Goal: Obtain resource: Download file/media

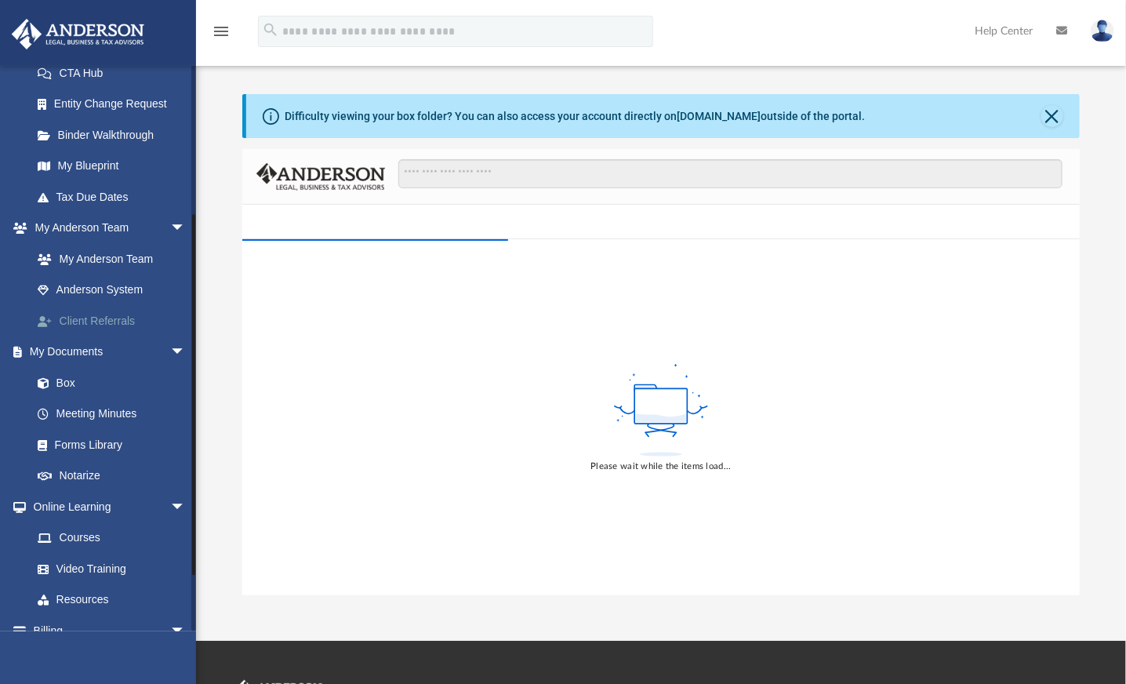
scroll to position [261, 0]
click at [59, 376] on link "Box" at bounding box center [115, 381] width 187 height 31
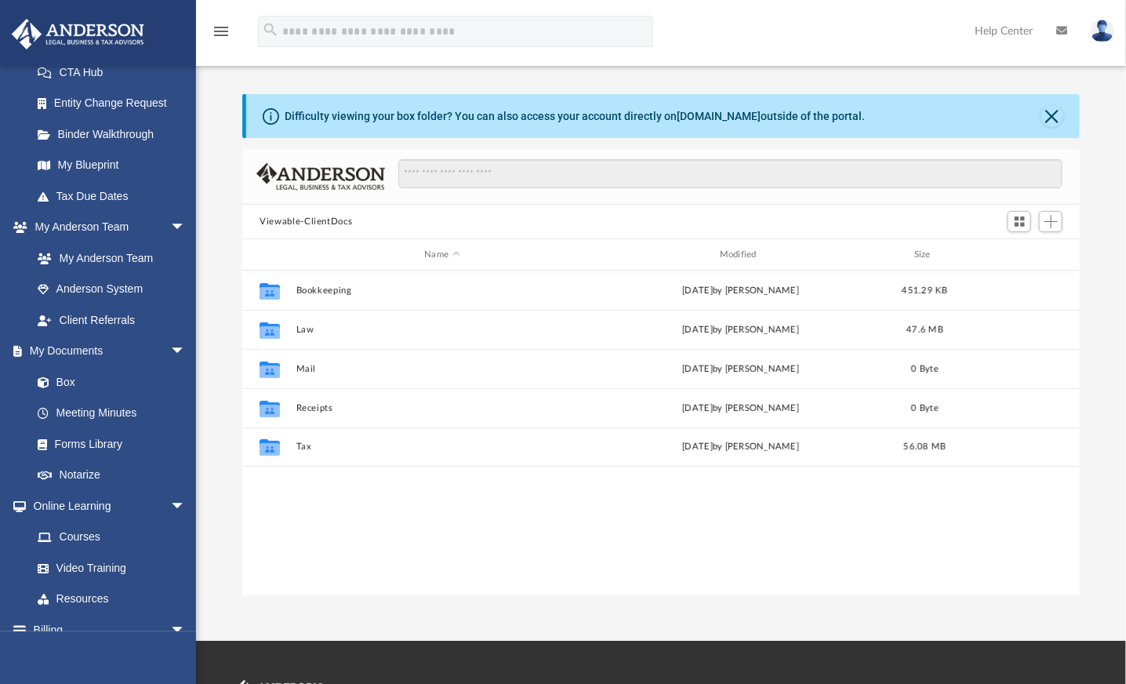
scroll to position [344, 824]
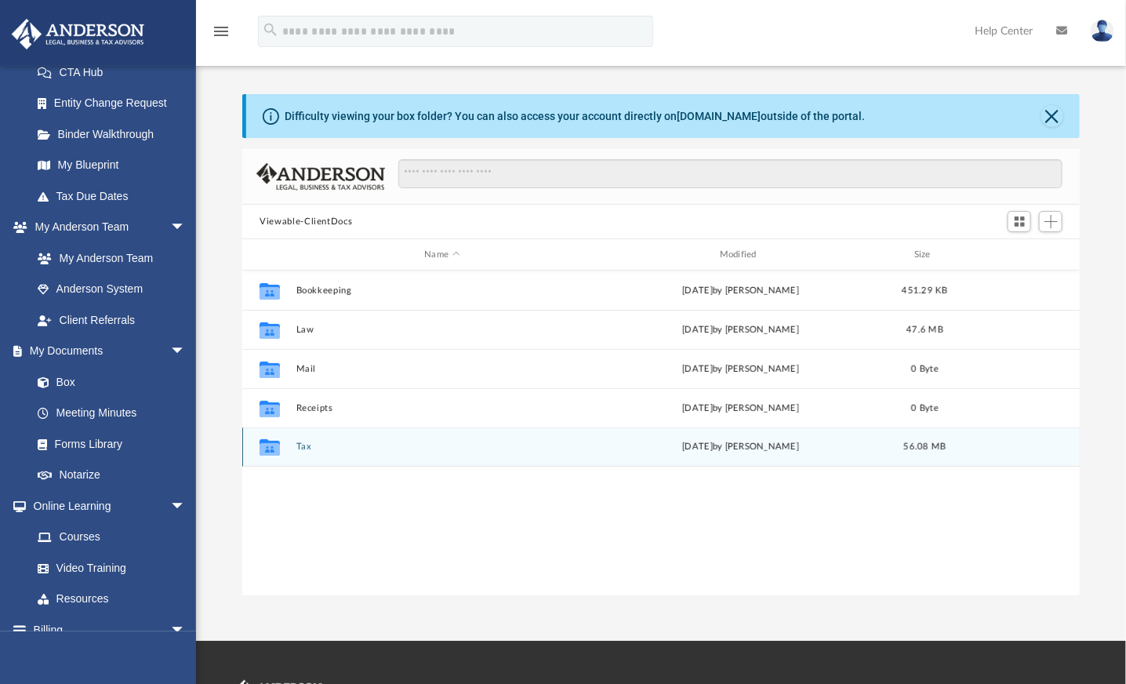
click at [270, 453] on icon "grid" at bounding box center [270, 449] width 20 height 13
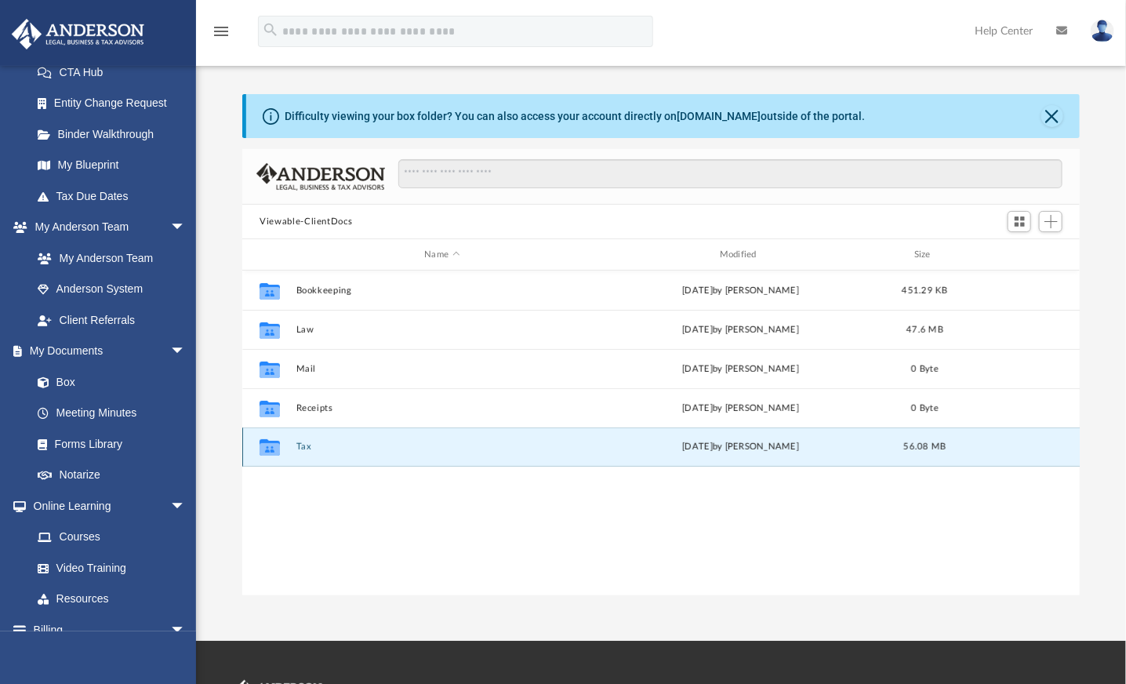
click at [270, 453] on icon "grid" at bounding box center [270, 449] width 20 height 13
click at [273, 449] on icon "grid" at bounding box center [270, 447] width 20 height 16
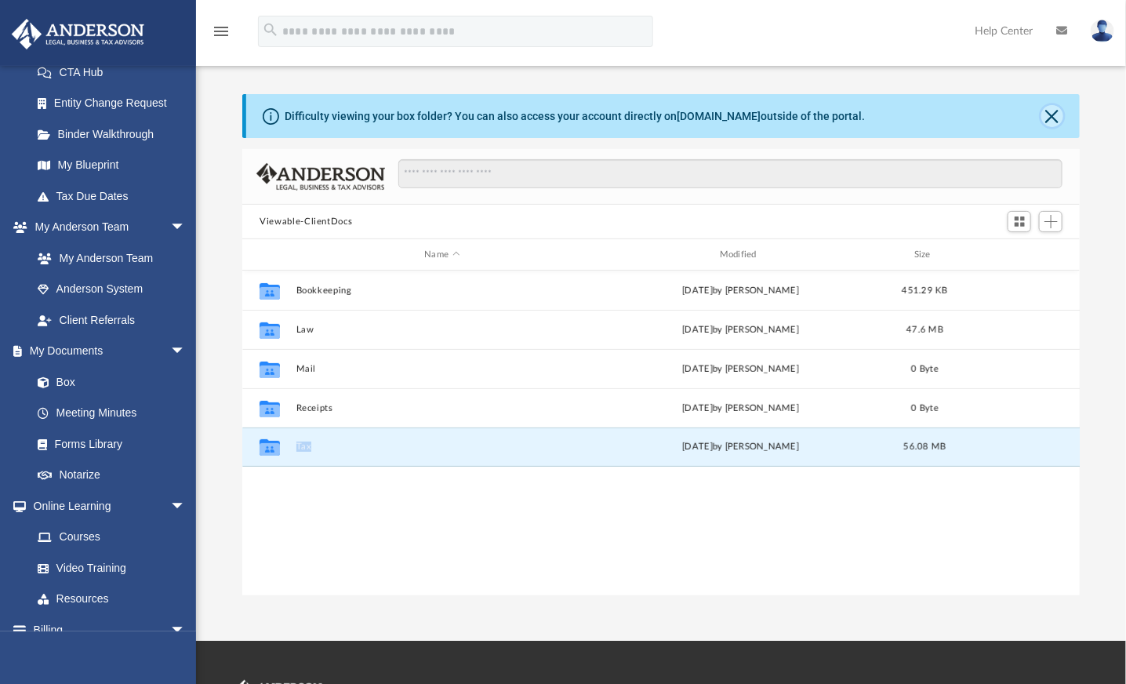
click at [1054, 121] on button "Close" at bounding box center [1053, 116] width 22 height 22
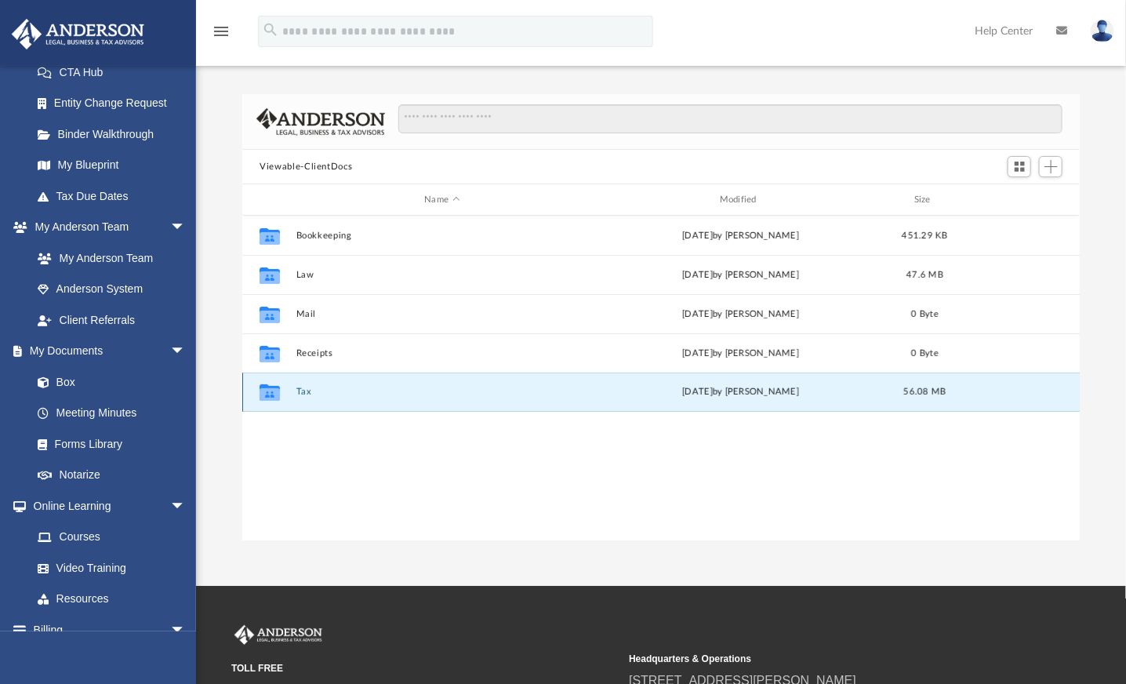
click at [711, 394] on div "[DATE] by [PERSON_NAME]" at bounding box center [741, 392] width 292 height 14
click at [788, 397] on div "[DATE] by [PERSON_NAME]" at bounding box center [741, 392] width 292 height 14
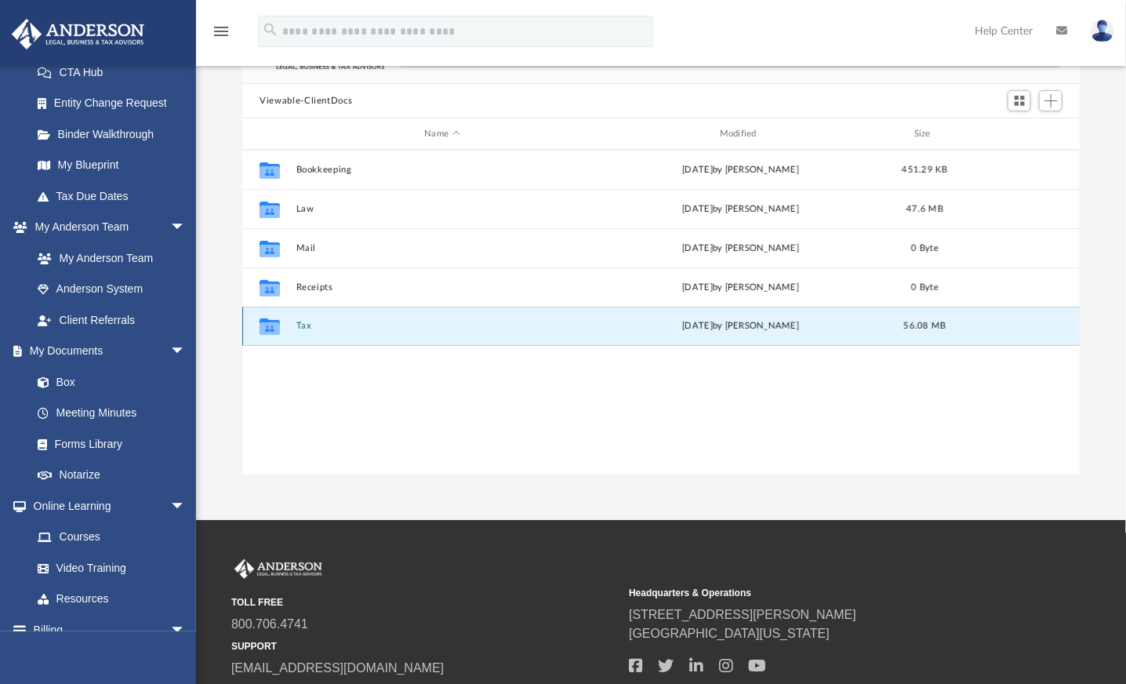
scroll to position [0, 0]
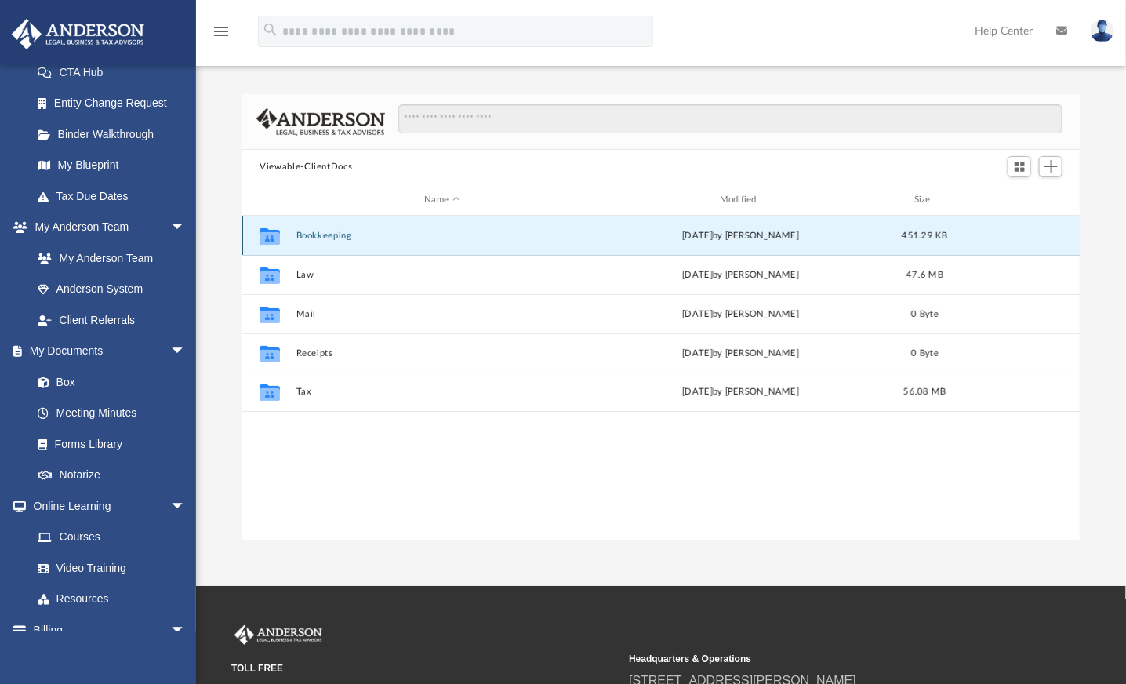
click at [337, 238] on button "Bookkeeping" at bounding box center [442, 236] width 292 height 10
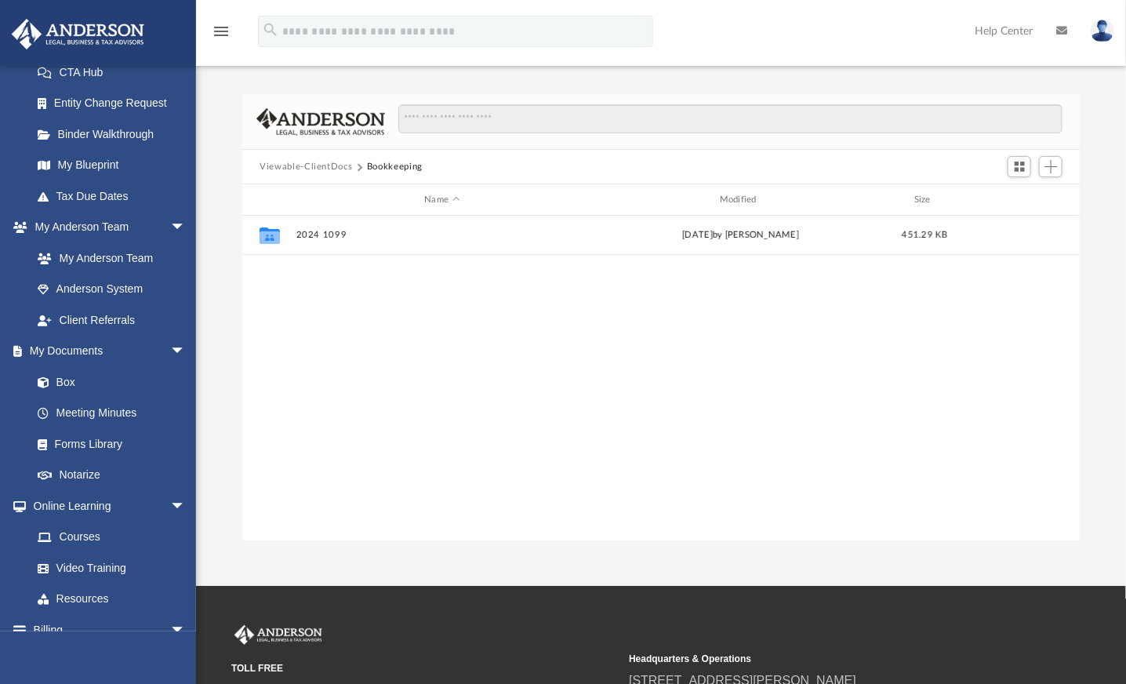
click at [322, 170] on button "Viewable-ClientDocs" at bounding box center [306, 167] width 93 height 14
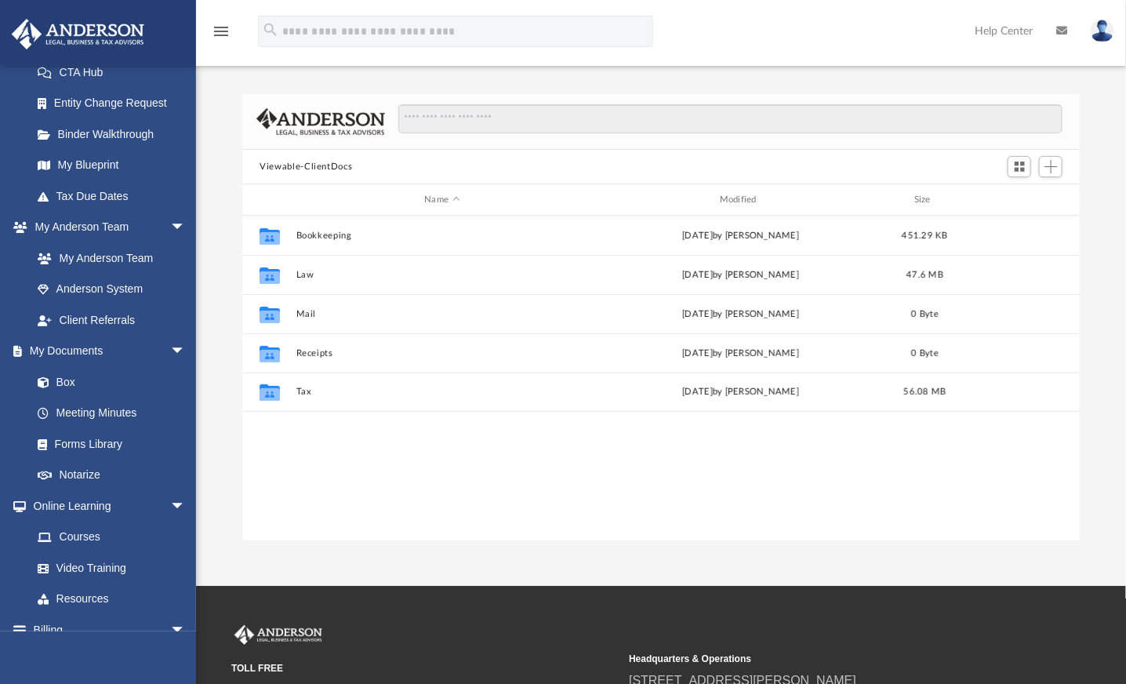
click at [273, 521] on div "Collaborated Folder Bookkeeping [DATE] by [PERSON_NAME] 451.29 KB Collaborated …" at bounding box center [661, 379] width 838 height 326
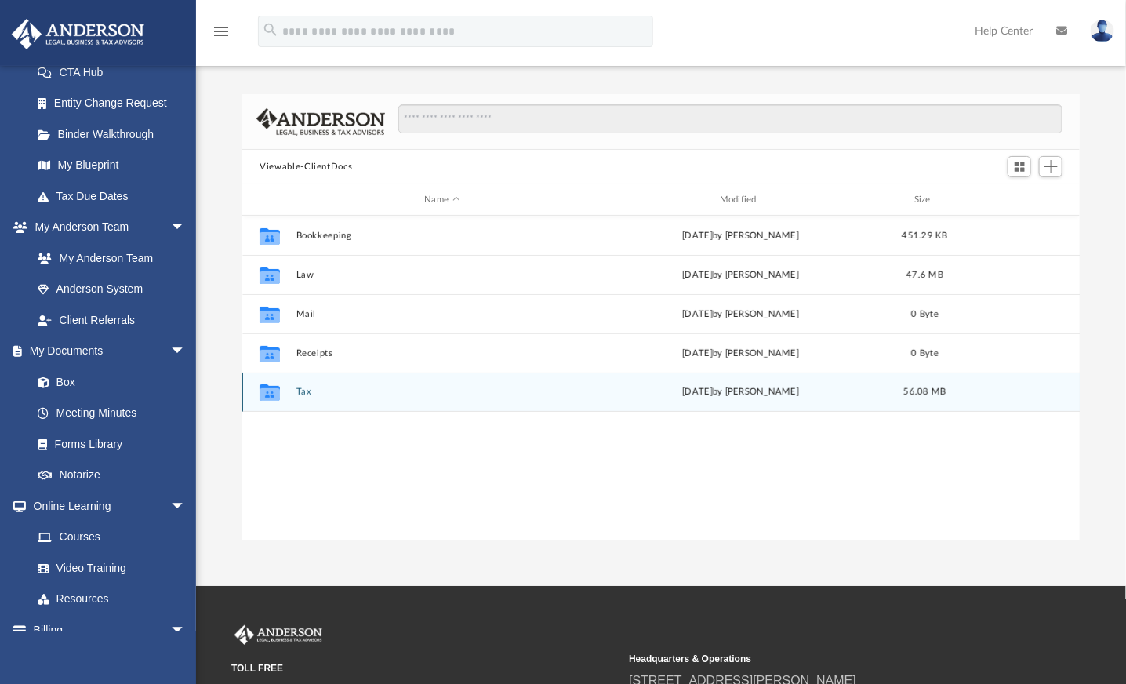
click at [522, 387] on button "Tax" at bounding box center [442, 392] width 292 height 10
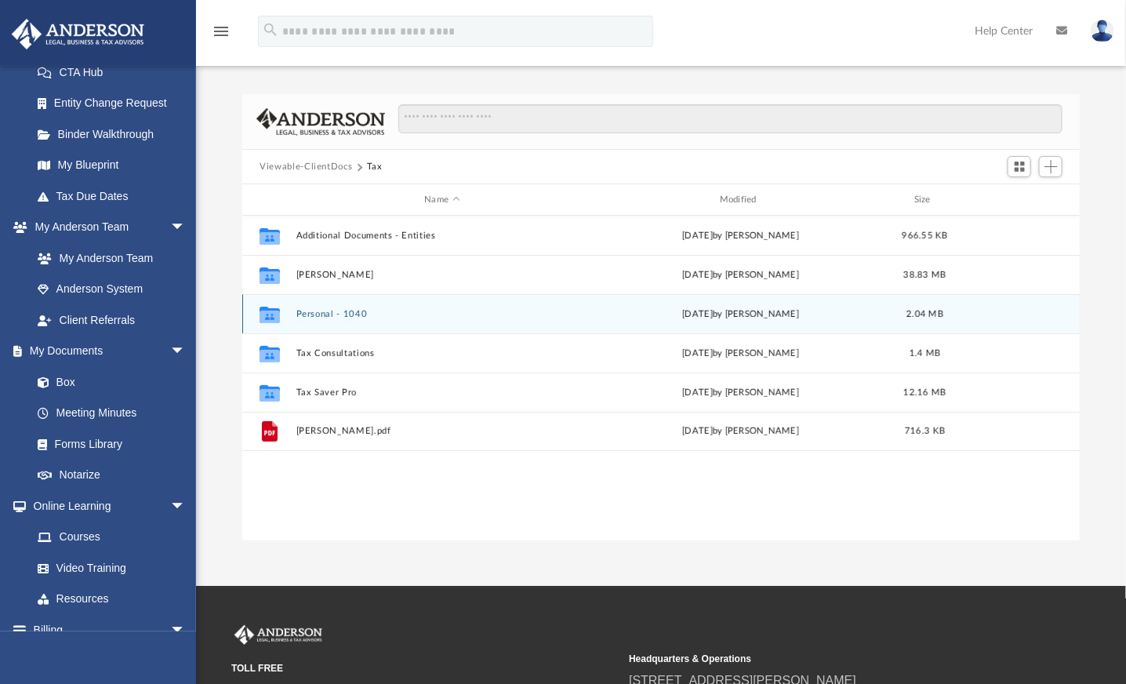
click at [449, 321] on div "Collaborated Folder Personal - 1040 [DATE] by [PERSON_NAME] 2.04 MB" at bounding box center [661, 313] width 838 height 39
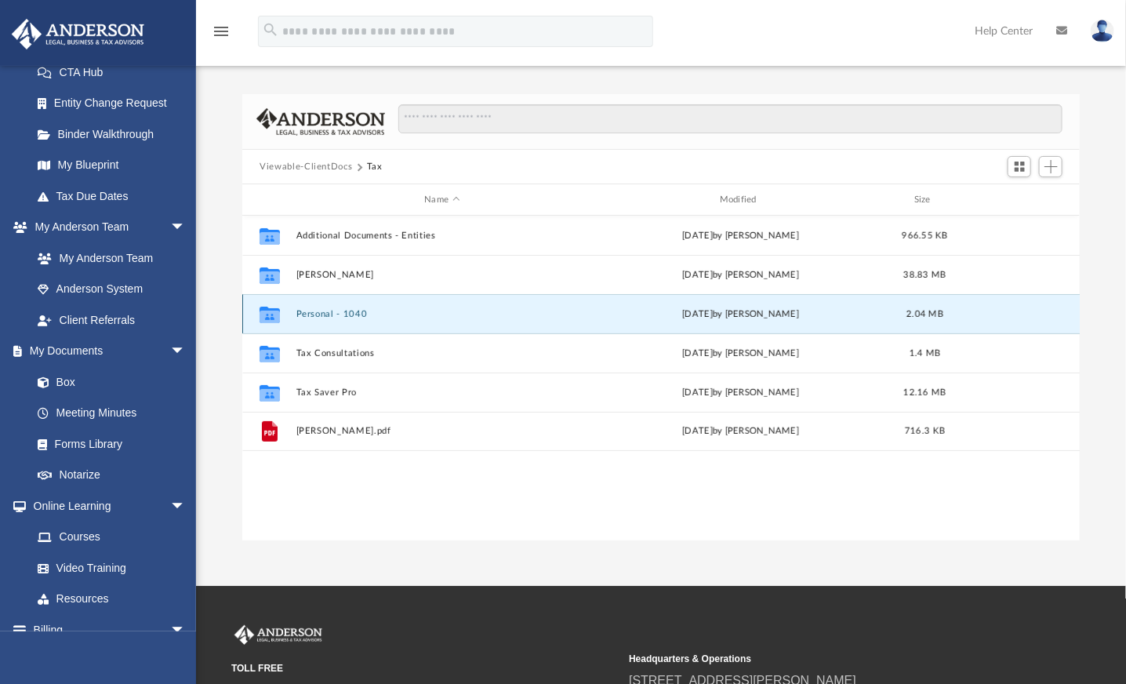
click at [708, 316] on div "[DATE] by [PERSON_NAME]" at bounding box center [741, 314] width 292 height 14
click at [317, 313] on button "Personal - 1040" at bounding box center [442, 314] width 292 height 10
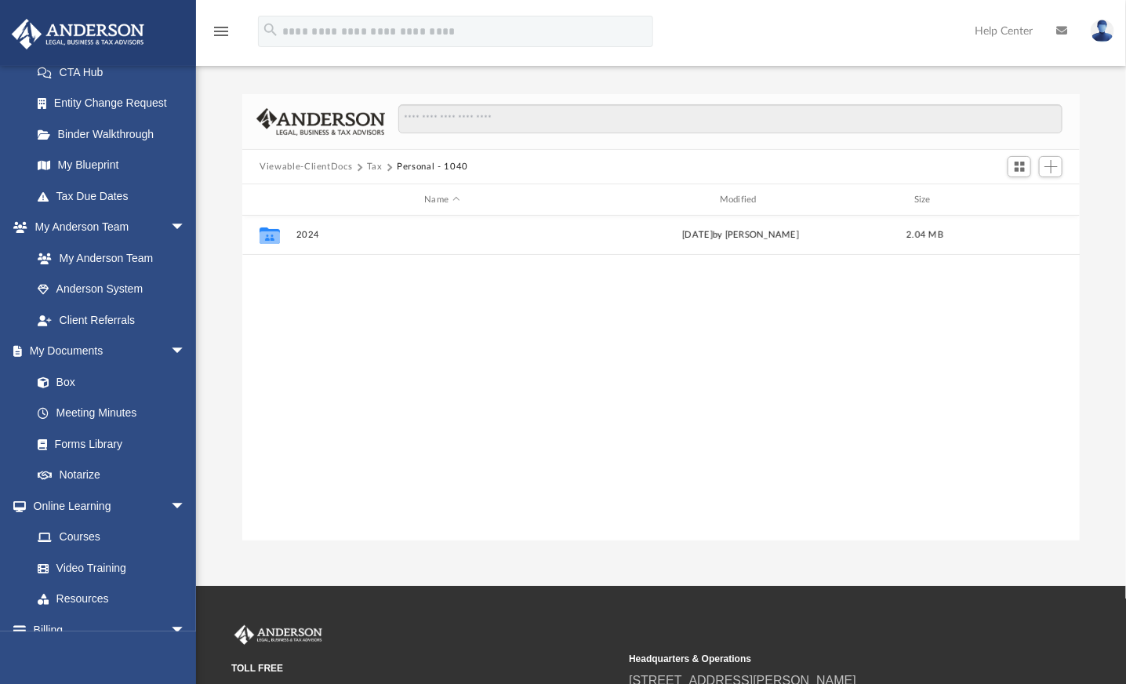
click at [286, 387] on div "Collaborated Folder 2024 [DATE] by [PERSON_NAME] 2.04 MB" at bounding box center [661, 379] width 838 height 326
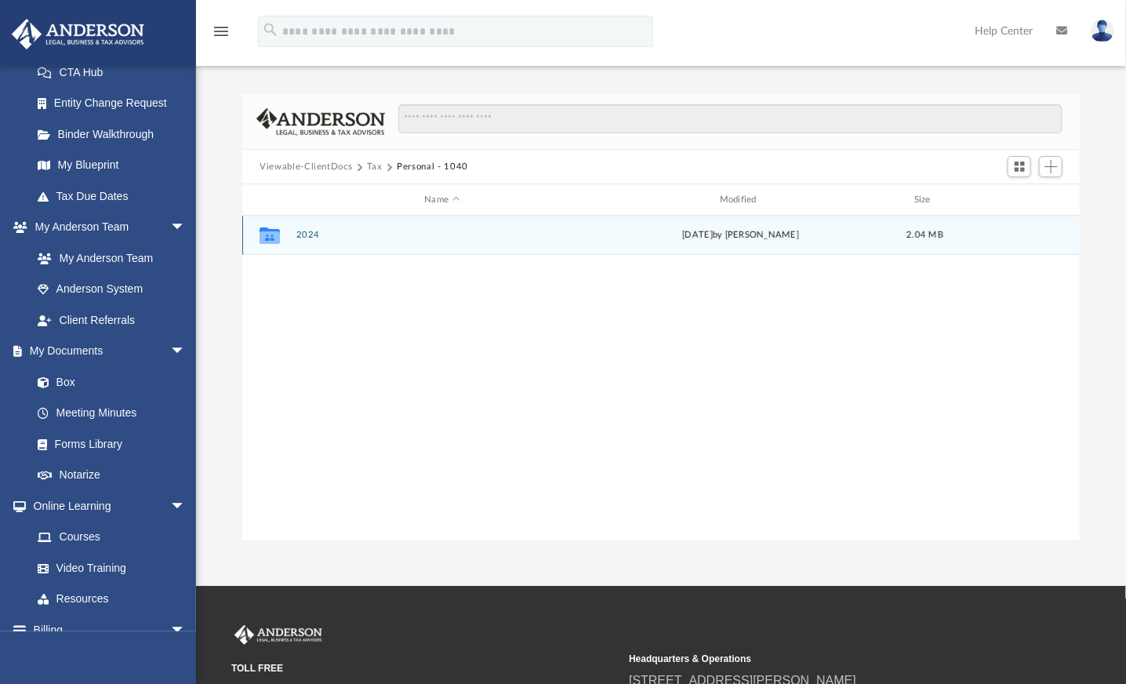
click at [305, 235] on button "2024" at bounding box center [442, 235] width 292 height 10
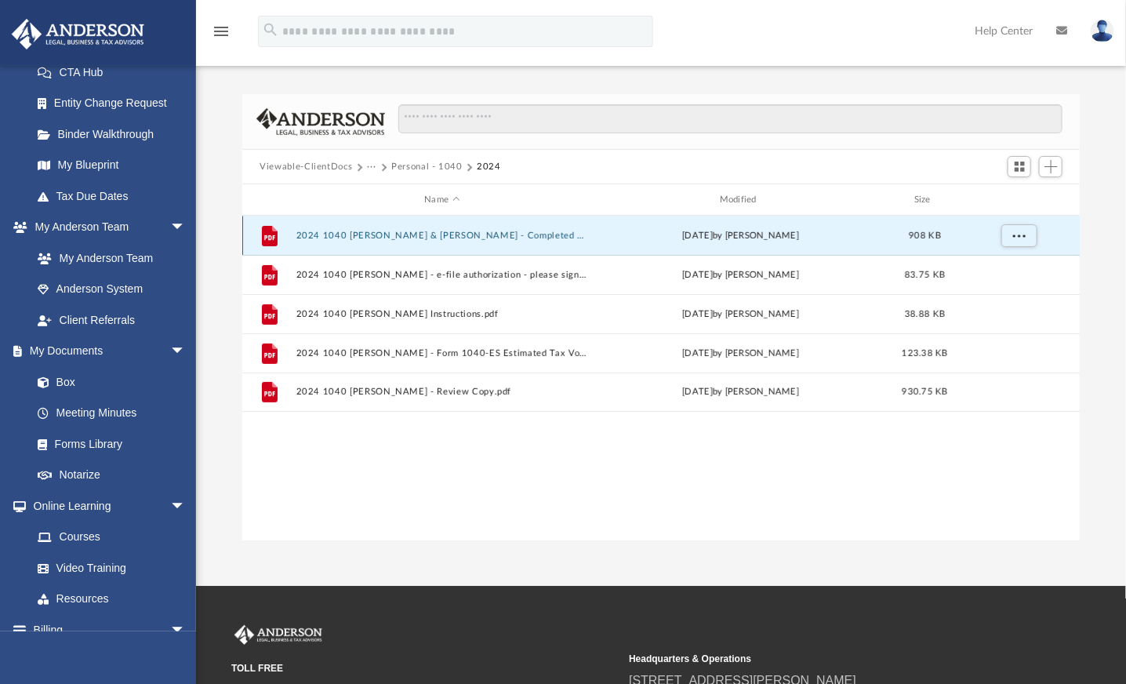
click at [546, 235] on button "2024 1040 [PERSON_NAME] & [PERSON_NAME] - Completed Copy.pdf" at bounding box center [442, 236] width 292 height 10
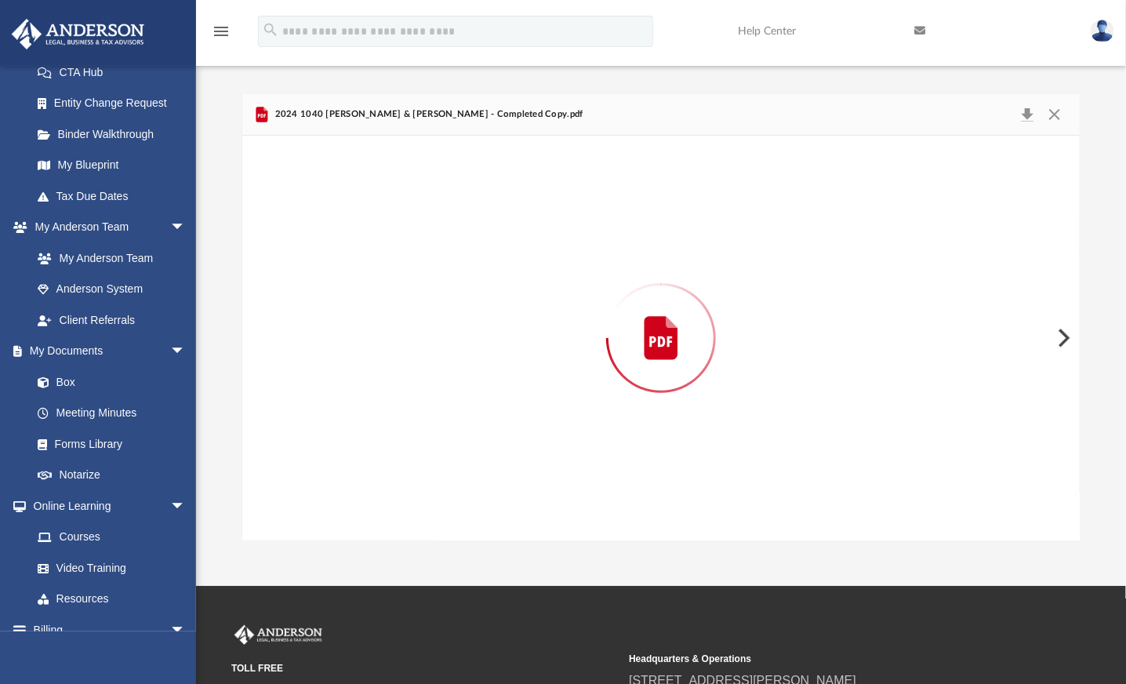
click at [227, 236] on div "Difficulty viewing your box folder? You can also access your account directly o…" at bounding box center [661, 317] width 930 height 446
click at [1057, 119] on button "Close" at bounding box center [1055, 115] width 28 height 22
